Goal: Task Accomplishment & Management: Use online tool/utility

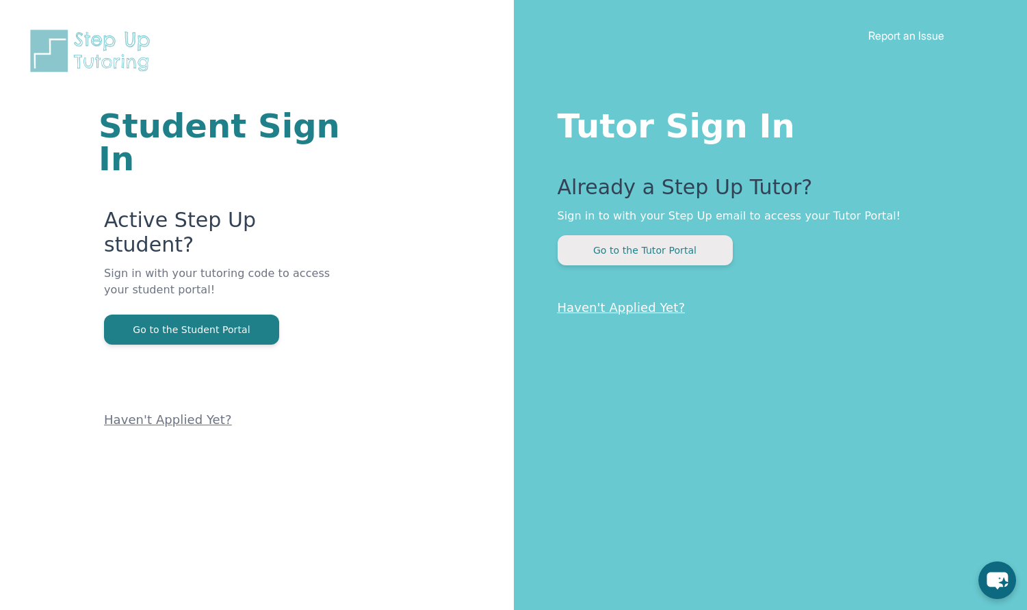
click at [667, 247] on button "Go to the Tutor Portal" at bounding box center [645, 250] width 175 height 30
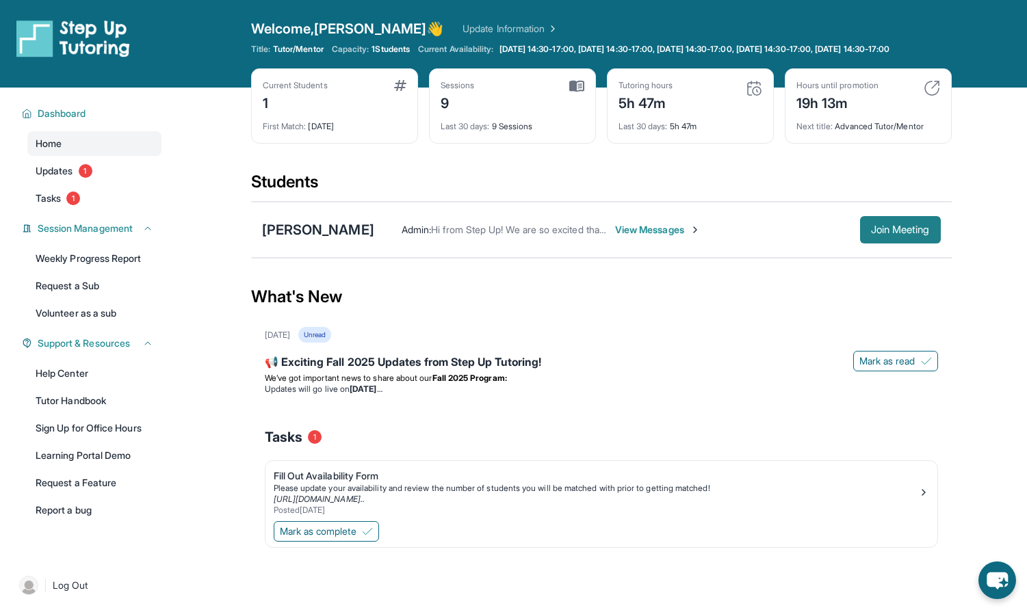
click at [891, 234] on span "Join Meeting" at bounding box center [900, 230] width 59 height 8
click at [880, 234] on span "Join Meeting" at bounding box center [900, 230] width 59 height 8
click at [883, 234] on span "Join Meeting" at bounding box center [900, 230] width 59 height 8
click at [893, 234] on span "Join Meeting" at bounding box center [900, 230] width 59 height 8
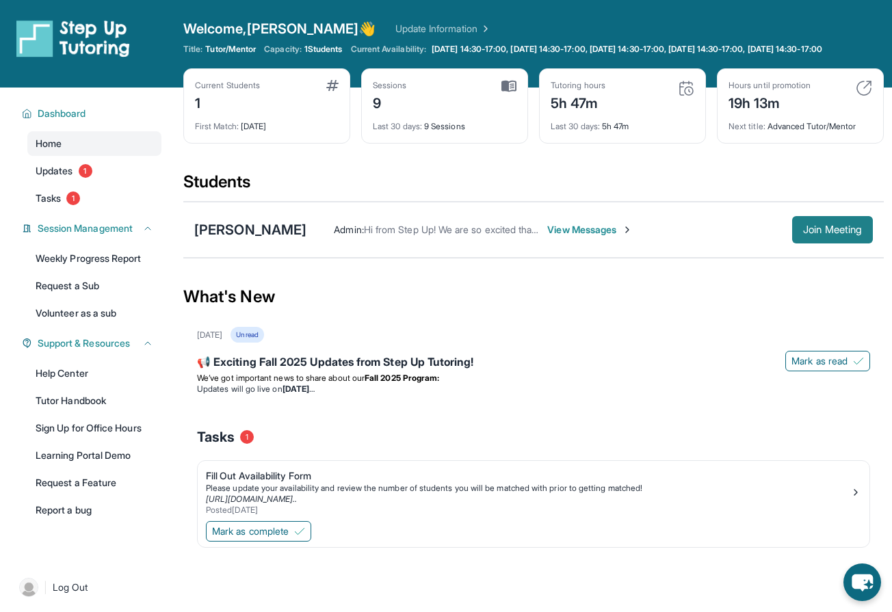
click at [816, 234] on span "Join Meeting" at bounding box center [832, 230] width 59 height 8
click at [826, 234] on span "Join Meeting" at bounding box center [832, 230] width 59 height 8
click at [124, 271] on link "Weekly Progress Report" at bounding box center [94, 258] width 134 height 25
